Goal: Check status: Check status

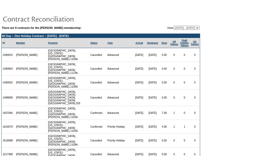
click at [183, 28] on select "[DATE] - [DATE] [DATE] - [DATE] [DATE] - [DATE] [DATE] - [DATE] [DATE] - [DATE]…" at bounding box center [187, 28] width 26 height 4
select select "119796"
click at [174, 26] on select "[DATE] - [DATE] [DATE] - [DATE] [DATE] - [DATE] [DATE] - [DATE] [DATE] - [DATE]…" at bounding box center [187, 28] width 26 height 4
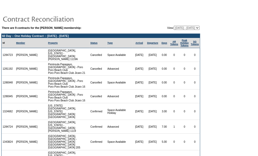
click at [177, 27] on select "09/30/20 - 09/30/21 10/01/21 - 09/30/22 10/01/22 - 09/30/23 10/01/23 - 09/30/24…" at bounding box center [187, 28] width 26 height 4
select select "119797"
click at [174, 26] on select "09/30/20 - 09/30/21 10/01/21 - 09/30/22 10/01/22 - 09/30/23 10/01/23 - 09/30/24…" at bounding box center [187, 28] width 26 height 4
